Goal: Task Accomplishment & Management: Use online tool/utility

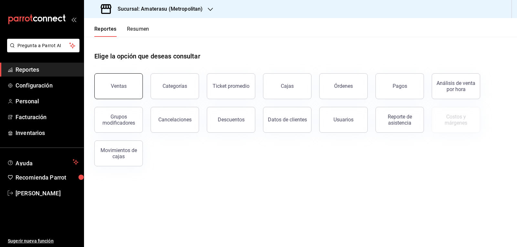
click at [108, 85] on button "Ventas" at bounding box center [118, 86] width 48 height 26
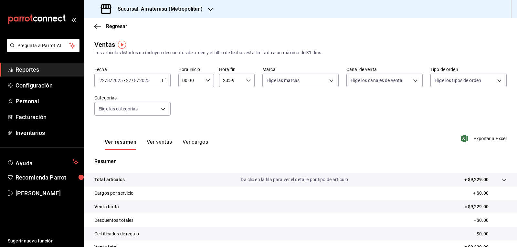
click at [204, 83] on div "00:00 Hora inicio" at bounding box center [196, 81] width 36 height 14
click at [188, 111] on span "05" at bounding box center [185, 109] width 7 height 5
type input "05:00"
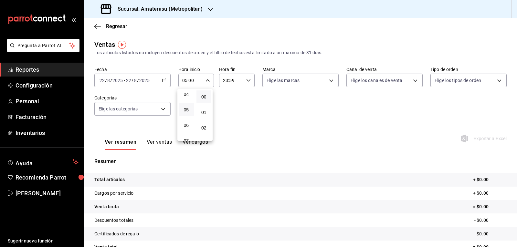
click at [283, 120] on div at bounding box center [258, 123] width 517 height 247
click at [310, 87] on body "Pregunta a Parrot AI Reportes Configuración Personal Facturación Inventarios Ay…" at bounding box center [258, 123] width 517 height 247
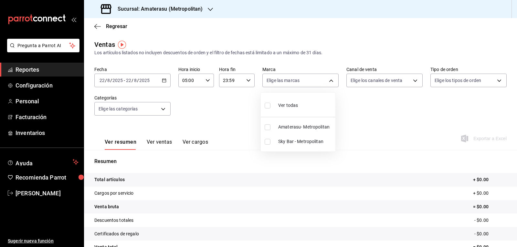
click at [266, 127] on input "checkbox" at bounding box center [267, 127] width 6 height 6
checkbox input "true"
type input "e4cd7fcb-d45b-43ae-a99f-ad4ccfcd9032"
click at [237, 125] on div at bounding box center [258, 123] width 517 height 247
